Goal: Information Seeking & Learning: Learn about a topic

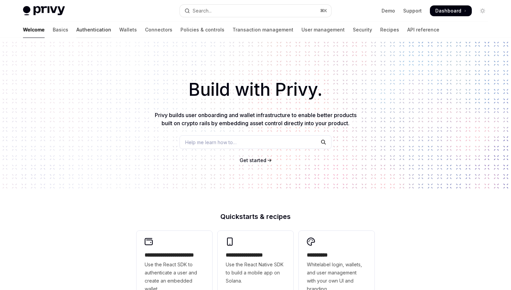
click at [76, 29] on link "Authentication" at bounding box center [93, 30] width 35 height 16
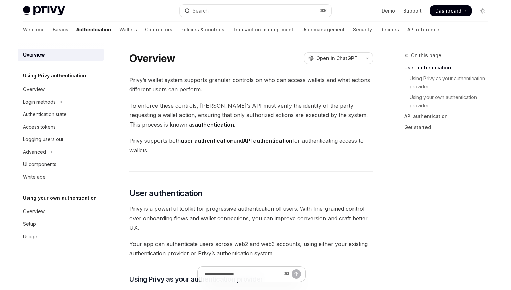
scroll to position [51, 0]
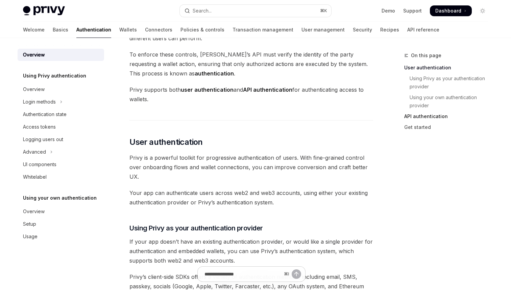
click at [405, 115] on link "API authentication" at bounding box center [448, 116] width 89 height 11
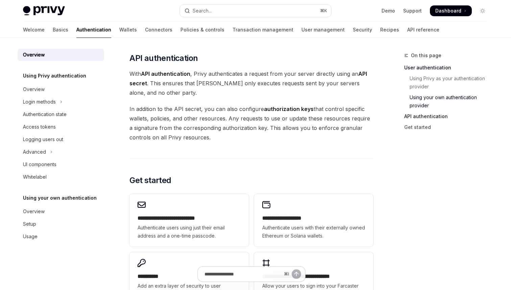
scroll to position [442, 0]
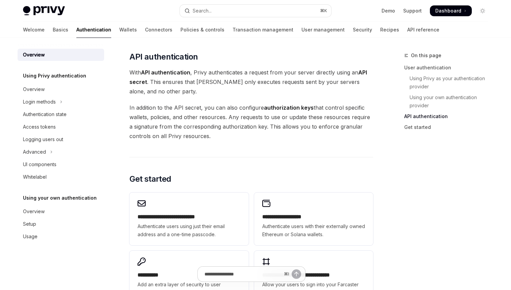
click at [445, 11] on span "Dashboard" at bounding box center [448, 10] width 26 height 7
click at [39, 12] on img at bounding box center [44, 10] width 42 height 9
type textarea "*"
